Goal: Transaction & Acquisition: Purchase product/service

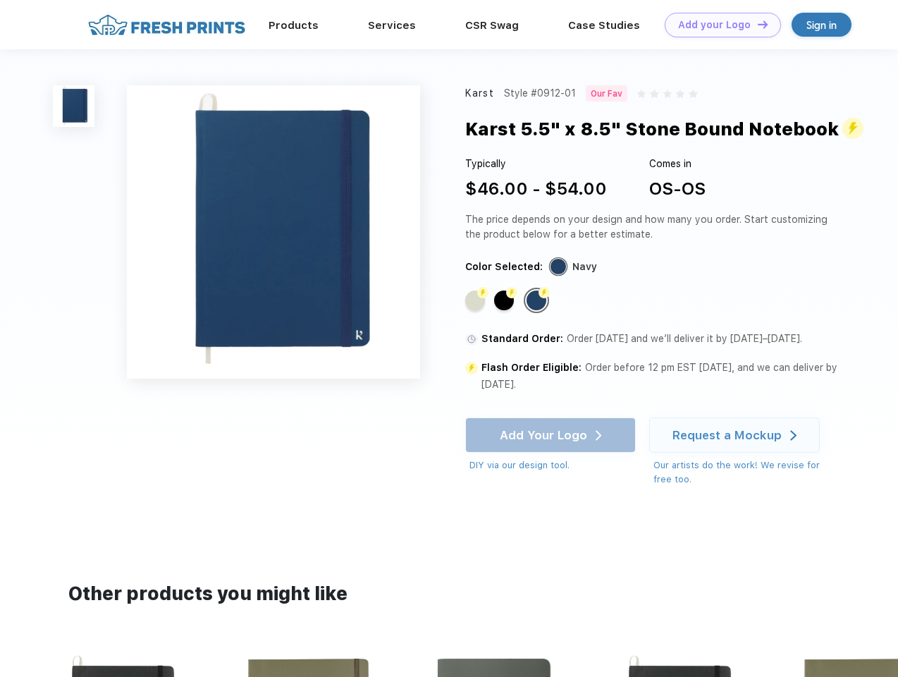
click at [718, 25] on link "Add your Logo Design Tool" at bounding box center [723, 25] width 116 height 25
click at [0, 0] on div "Design Tool" at bounding box center [0, 0] width 0 height 0
click at [757, 24] on link "Add your Logo Design Tool" at bounding box center [723, 25] width 116 height 25
click at [74, 106] on img at bounding box center [74, 106] width 42 height 42
click at [477, 300] on div "Flash Color" at bounding box center [475, 301] width 20 height 20
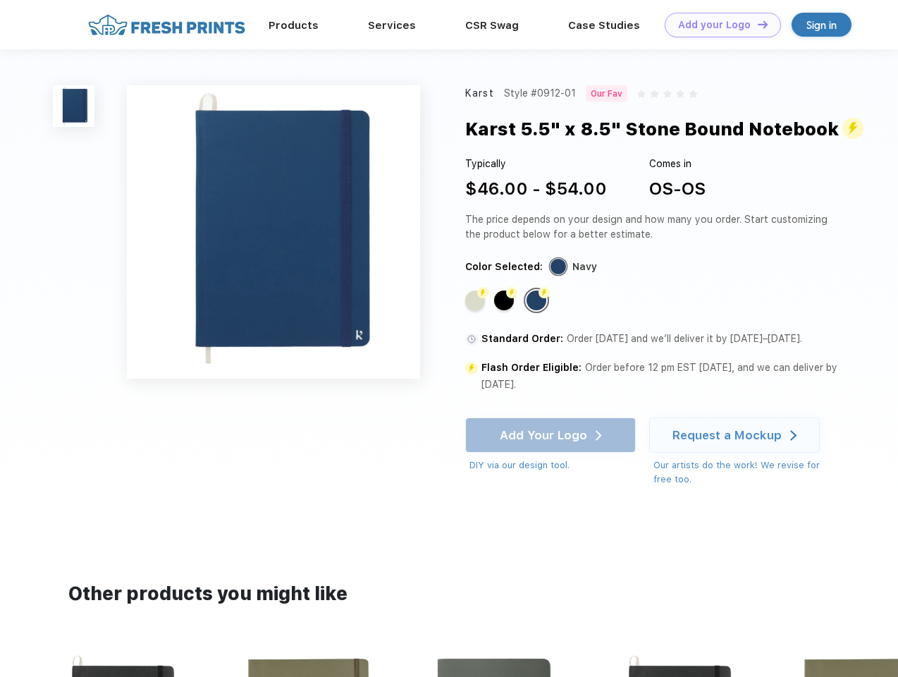
click at [506, 300] on div "Flash Color" at bounding box center [504, 301] width 20 height 20
click at [538, 300] on div "Flash Color" at bounding box center [537, 301] width 20 height 20
click at [552, 436] on div "Add Your Logo DIY via our design tool. Ah shoot! This product isn't up in our d…" at bounding box center [550, 444] width 171 height 55
click at [737, 436] on div "Request a Mockup" at bounding box center [727, 435] width 109 height 14
